Goal: Find contact information: Find contact information

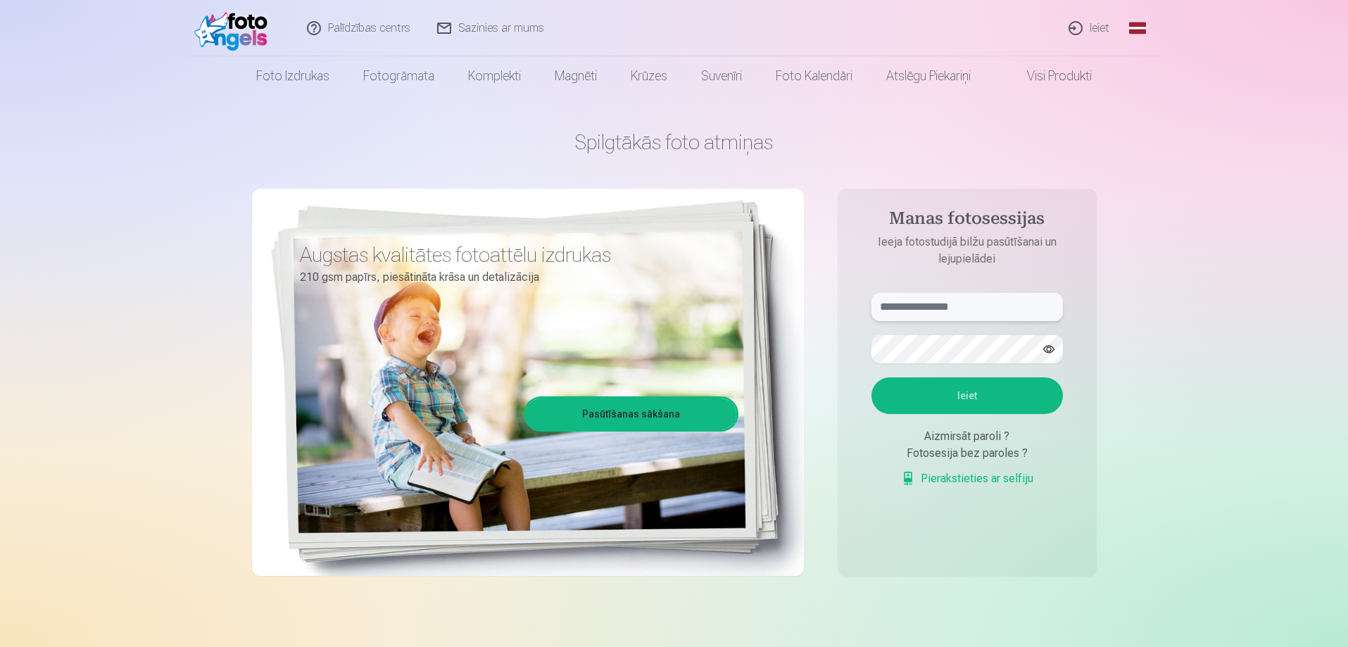
click at [980, 308] on input "text" at bounding box center [968, 307] width 192 height 28
click at [1008, 455] on div "Fotosesija bez paroles ?" at bounding box center [968, 453] width 192 height 17
click at [950, 454] on div "Fotosesija bez paroles ?" at bounding box center [968, 453] width 192 height 17
click at [948, 454] on div "Fotosesija bez paroles ?" at bounding box center [968, 453] width 192 height 17
click at [915, 451] on div "Fotosesija bez paroles ?" at bounding box center [968, 453] width 192 height 17
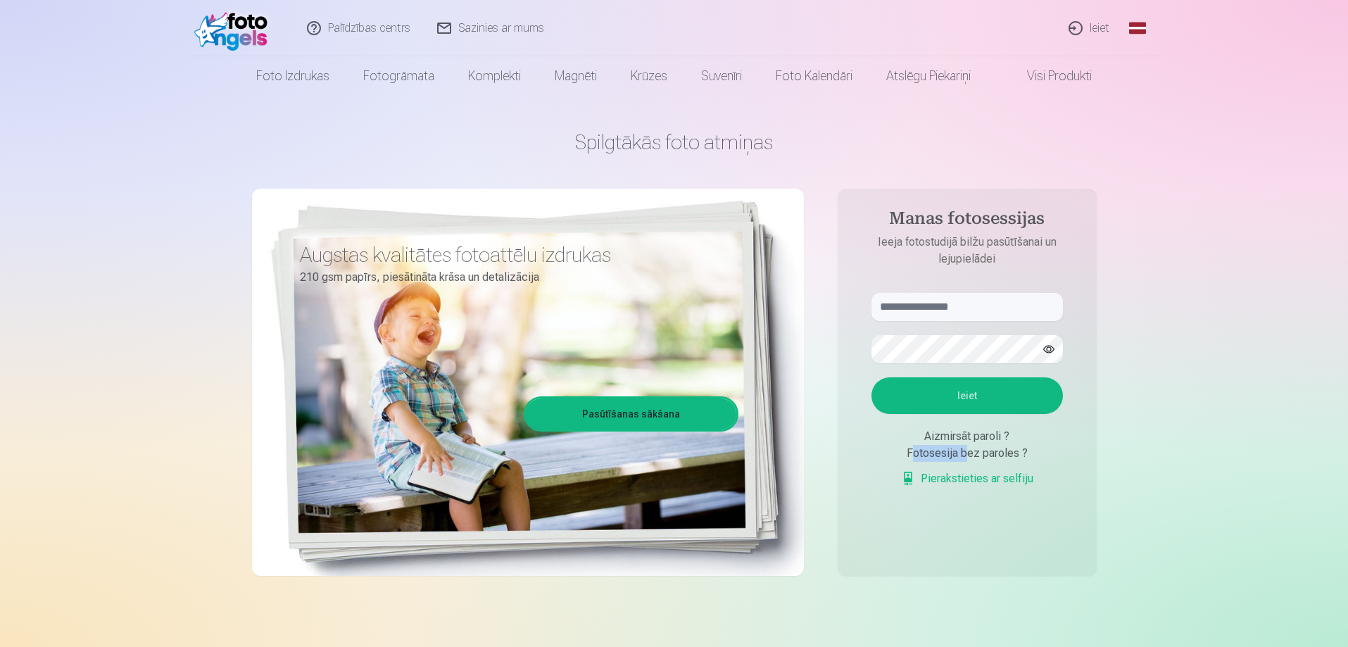
click at [915, 451] on div "Fotosesija bez paroles ?" at bounding box center [968, 453] width 192 height 17
click at [977, 449] on div "Fotosesija bez paroles ?" at bounding box center [968, 453] width 192 height 17
click at [979, 449] on div "Fotosesija bez paroles ?" at bounding box center [968, 453] width 192 height 17
click at [1023, 451] on div "Fotosesija bez paroles ?" at bounding box center [968, 453] width 192 height 17
drag, startPoint x: 1018, startPoint y: 453, endPoint x: 908, endPoint y: 453, distance: 110.5
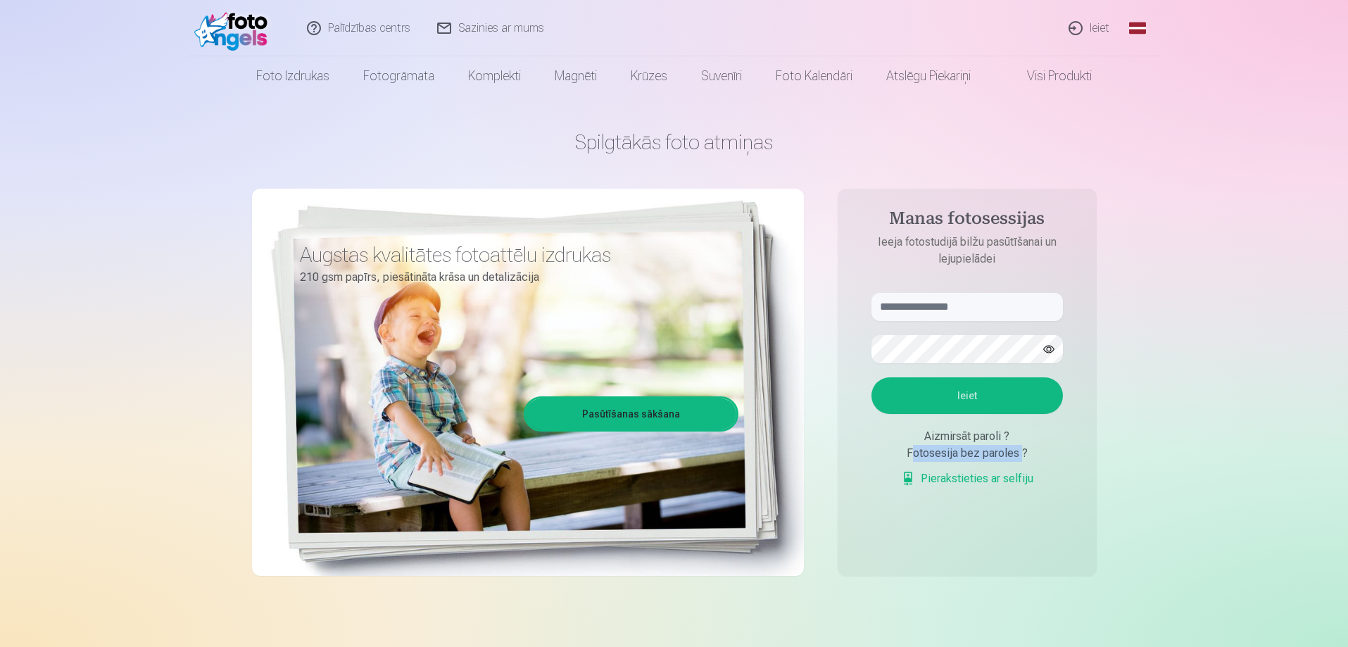
click at [908, 453] on div "Fotosesija bez paroles ?" at bounding box center [968, 453] width 192 height 17
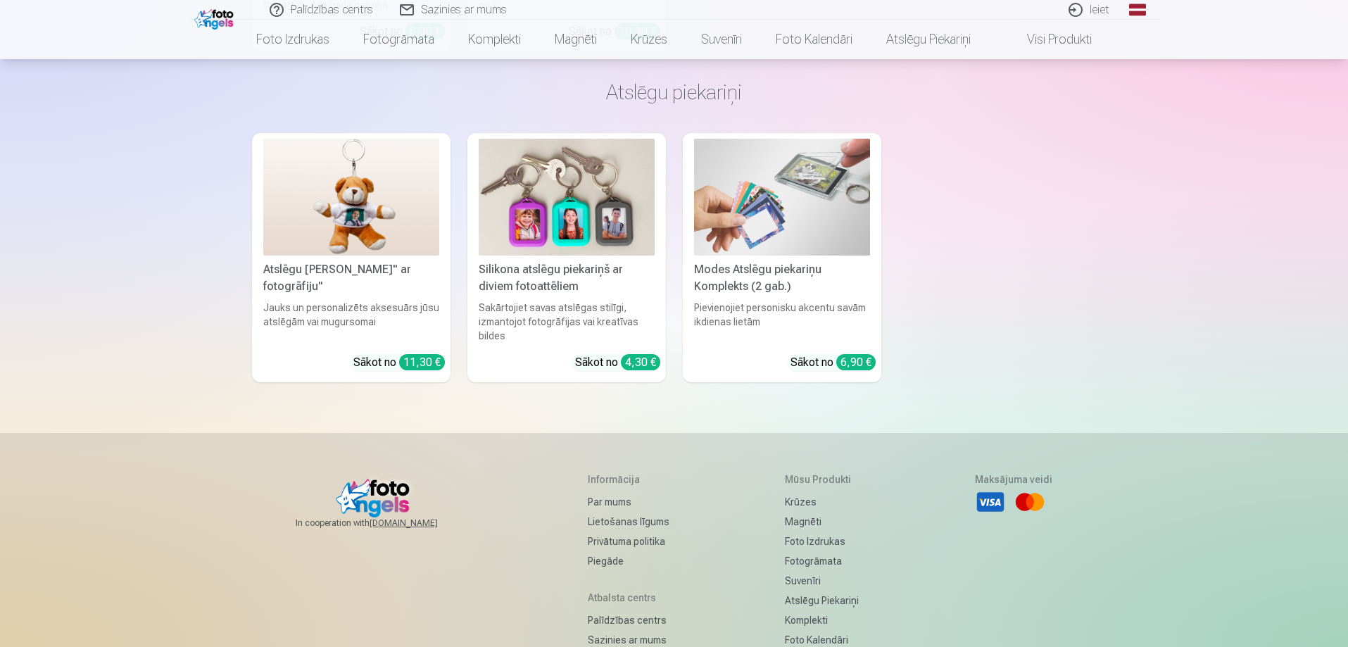
scroll to position [4471, 0]
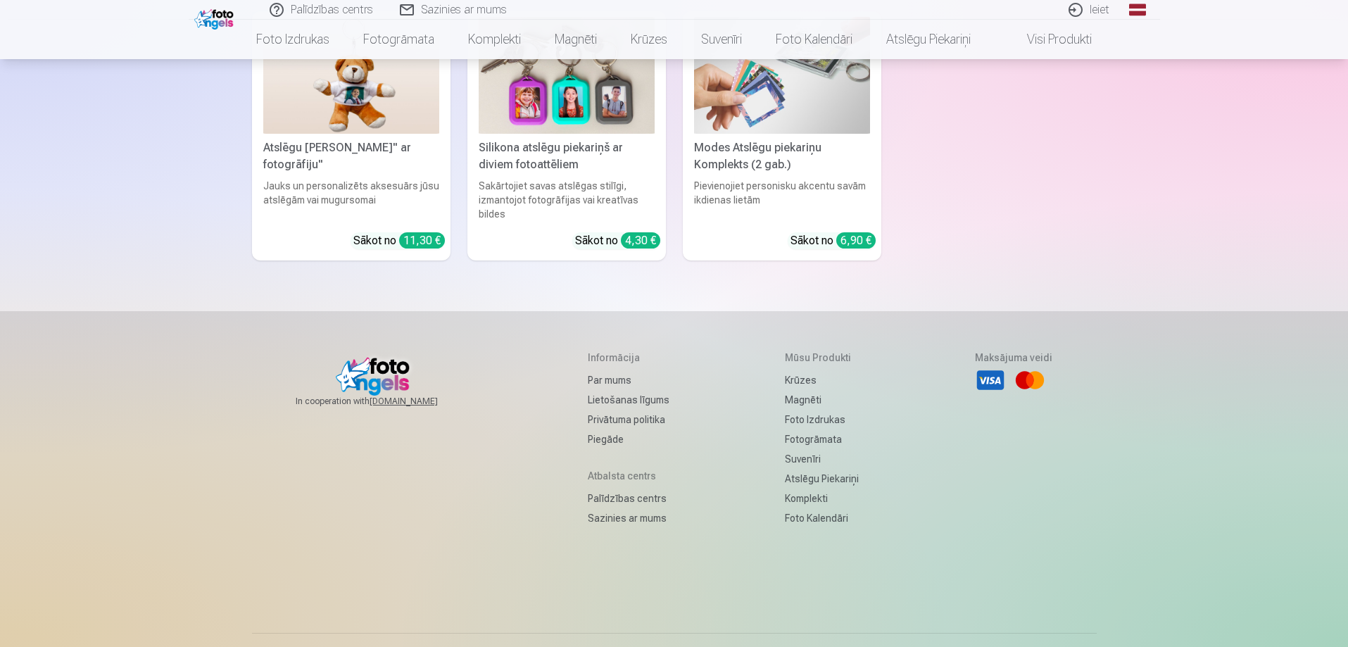
scroll to position [4471, 0]
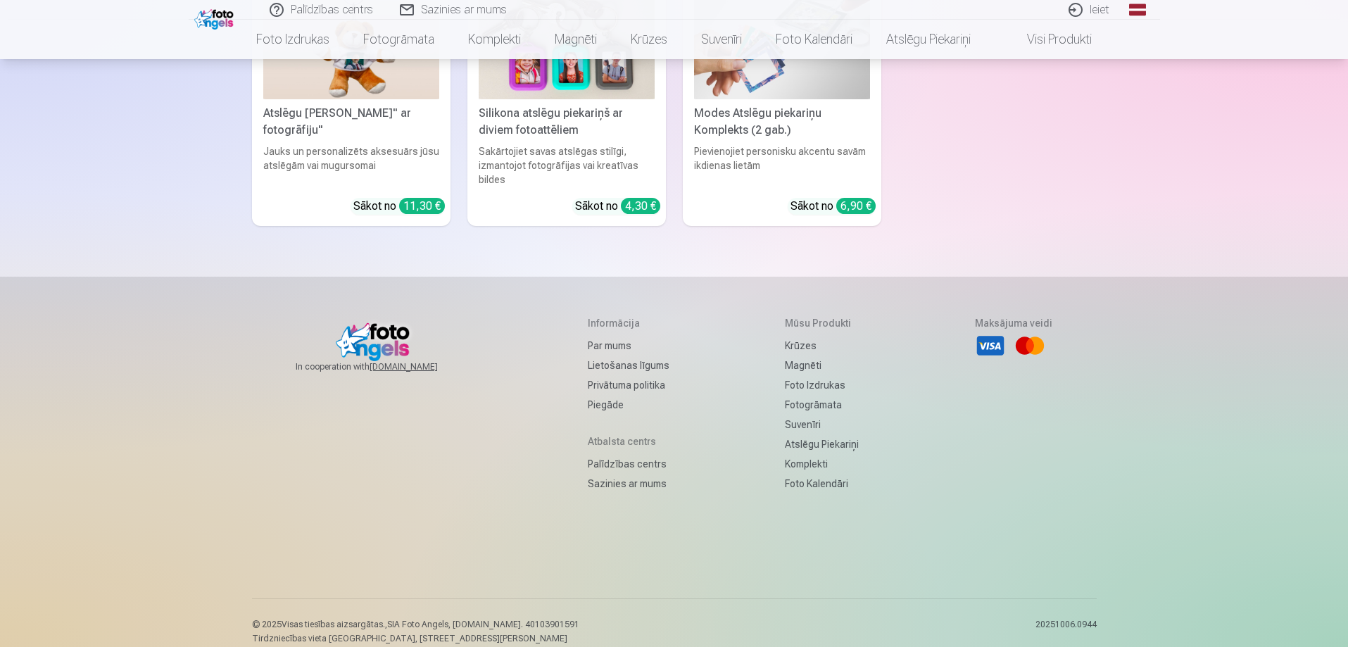
click at [633, 474] on link "Sazinies ar mums" at bounding box center [629, 484] width 82 height 20
